Goal: Information Seeking & Learning: Learn about a topic

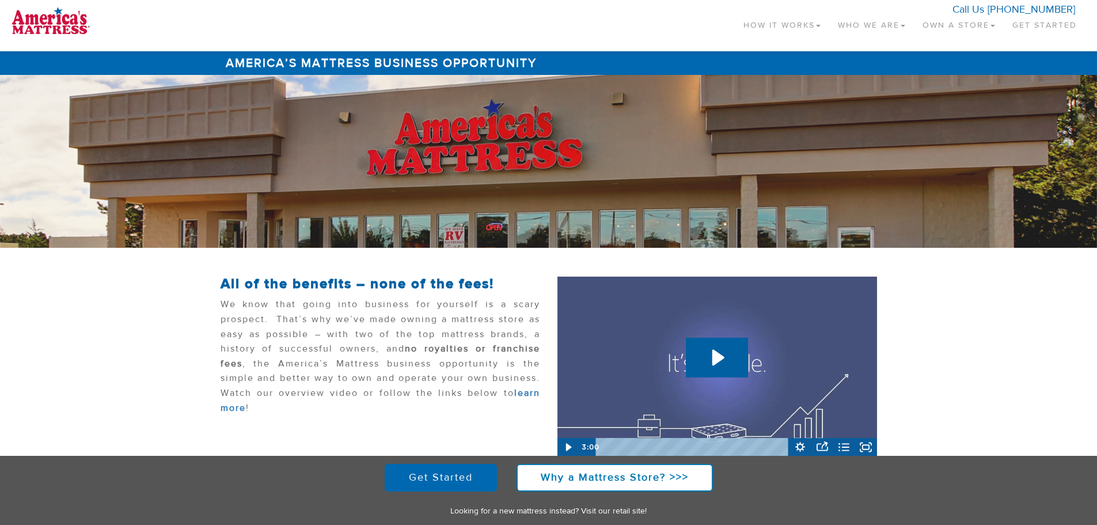
click at [800, 24] on link "How It Works" at bounding box center [782, 23] width 94 height 34
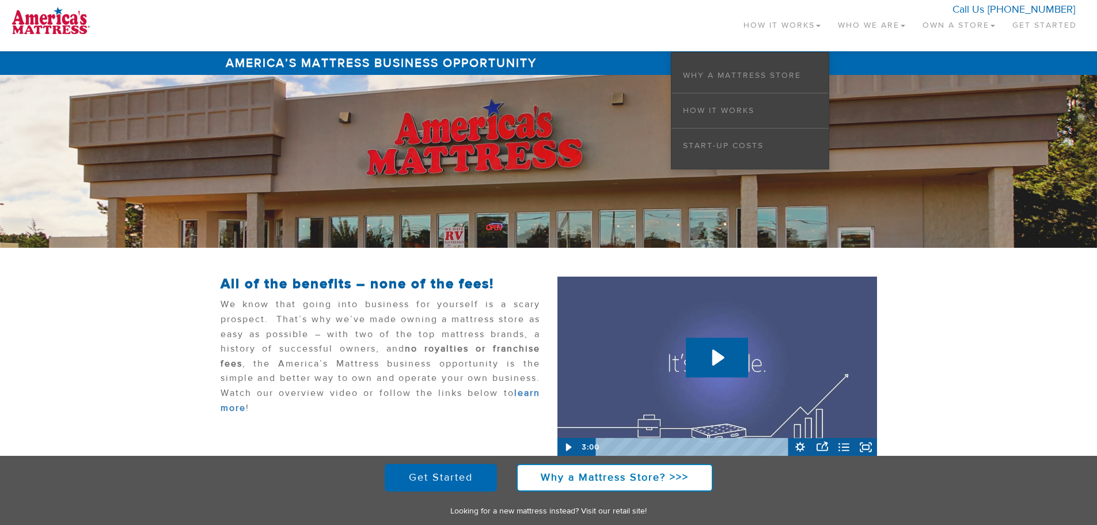
click at [840, 25] on link "Who We Are" at bounding box center [872, 23] width 85 height 34
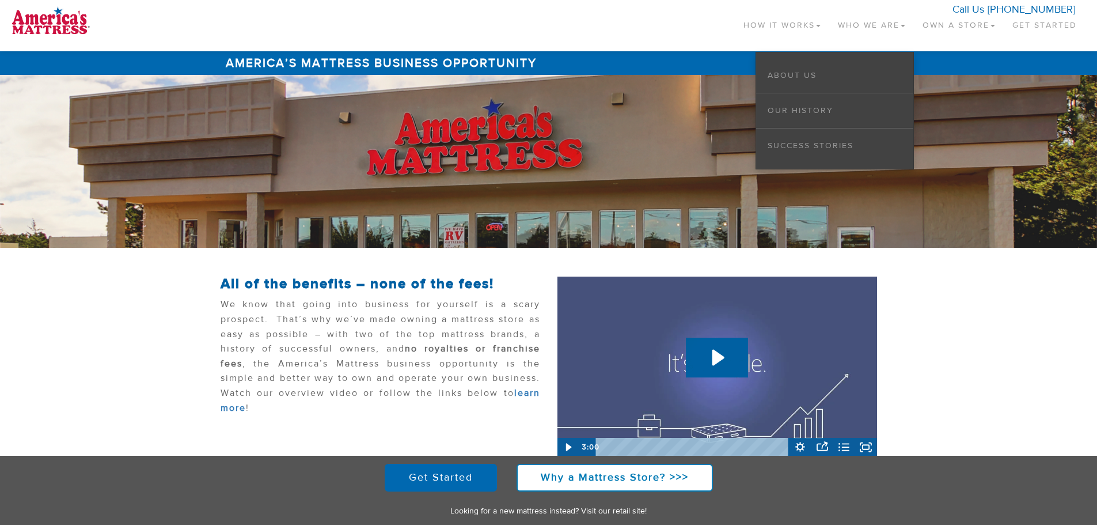
click at [929, 26] on link "Own a Store" at bounding box center [959, 23] width 90 height 34
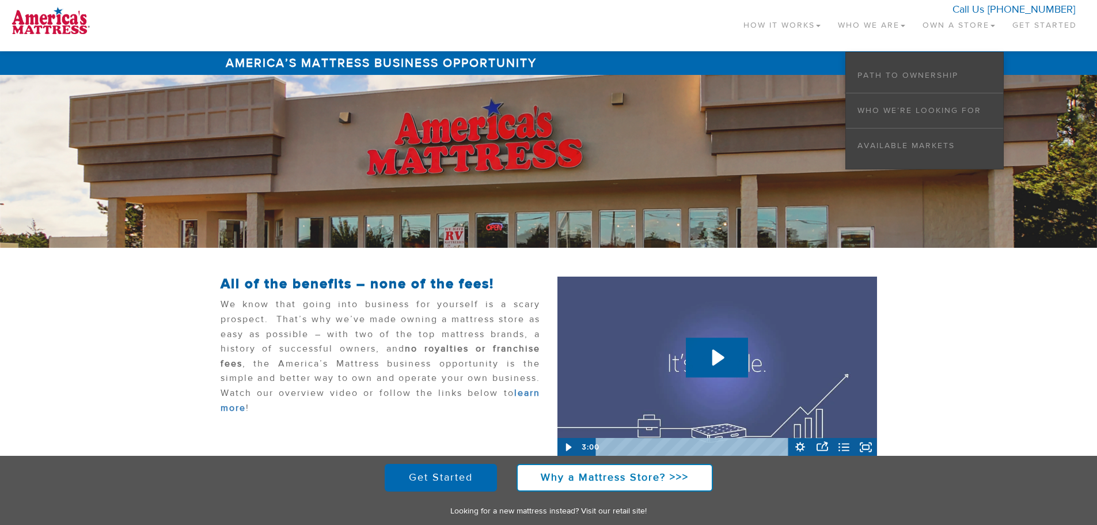
click at [896, 151] on li "Available Markets" at bounding box center [924, 145] width 157 height 35
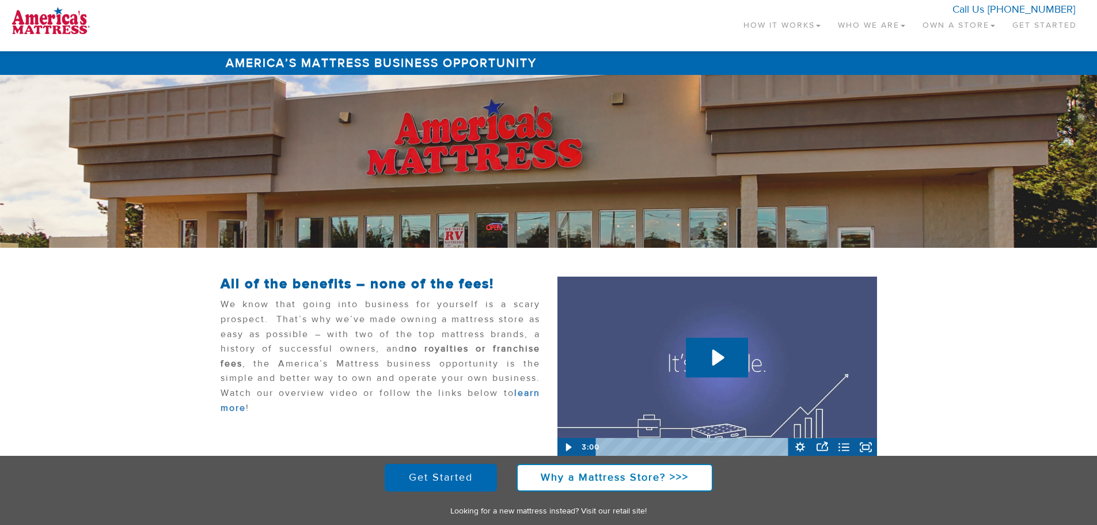
click at [931, 26] on link "Own a Store" at bounding box center [959, 23] width 90 height 34
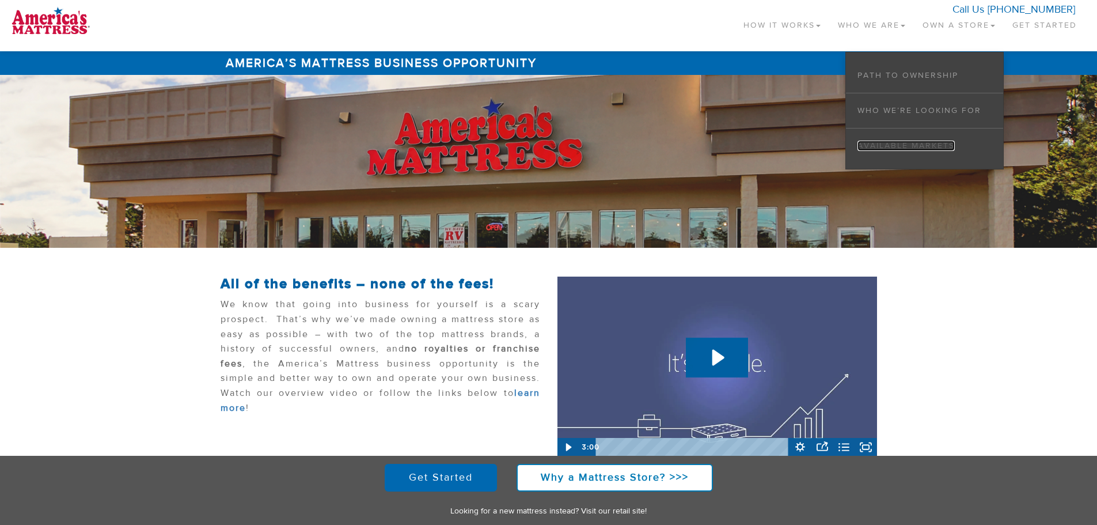
click at [907, 146] on link "Available Markets" at bounding box center [906, 146] width 97 height 10
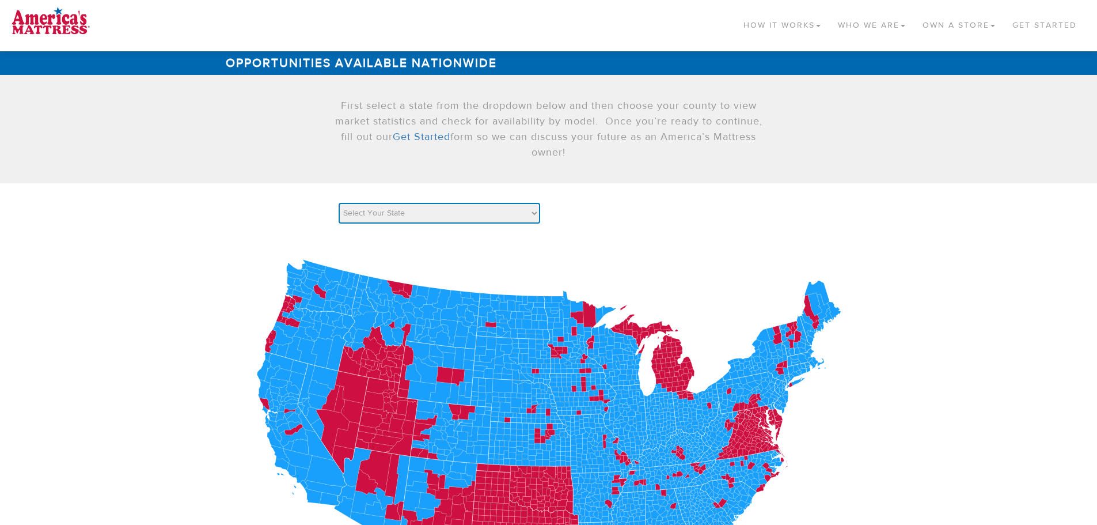
click at [472, 213] on select "Select Your State AK AL AR AZ CA CO [GEOGRAPHIC_DATA] [GEOGRAPHIC_DATA] DE [GEO…" at bounding box center [440, 213] width 202 height 21
select select "PA"
click at [339, 203] on select "Select Your State AK AL AR AZ CA CO [GEOGRAPHIC_DATA] [GEOGRAPHIC_DATA] DE [GEO…" at bounding box center [440, 213] width 202 height 21
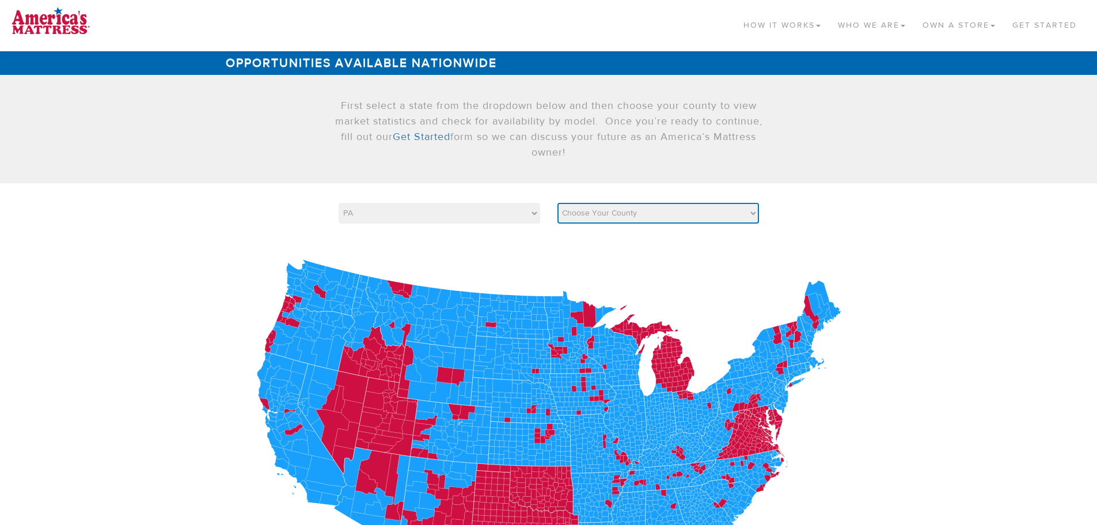
click at [672, 218] on select "Choose Your County Adams Allegheny [PERSON_NAME] [PERSON_NAME] [GEOGRAPHIC_DATA…" at bounding box center [659, 213] width 202 height 21
select select "42003"
click at [558, 203] on select "Choose Your County Adams Allegheny [PERSON_NAME] [PERSON_NAME] [GEOGRAPHIC_DATA…" at bounding box center [659, 213] width 202 height 21
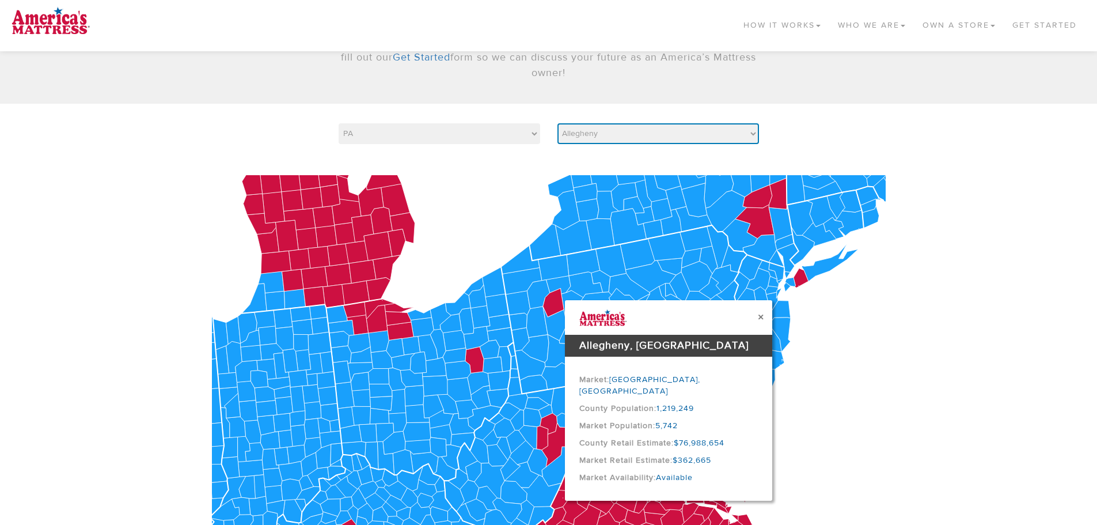
scroll to position [115, 0]
